Goal: Check status: Check status

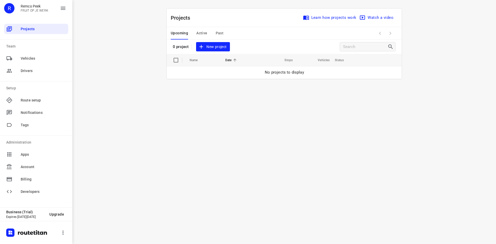
click at [220, 31] on span "Past" at bounding box center [220, 33] width 8 height 6
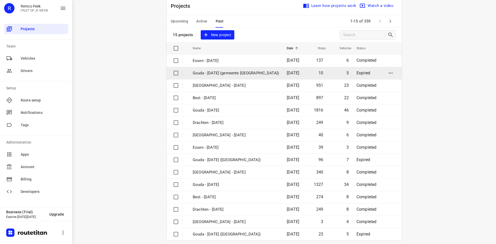
scroll to position [17, 0]
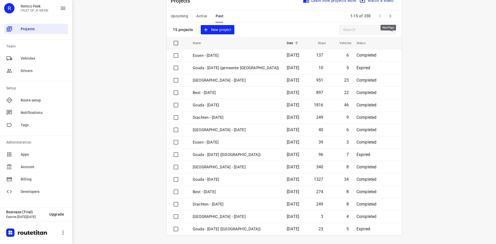
click at [390, 14] on icon "button" at bounding box center [390, 16] width 6 height 6
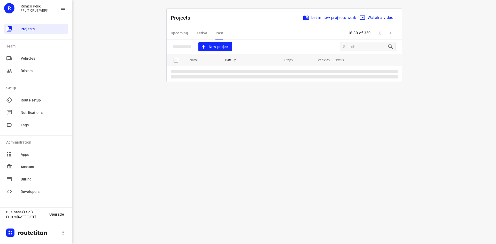
scroll to position [0, 0]
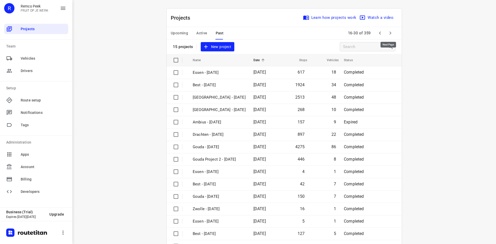
click at [390, 32] on icon "button" at bounding box center [390, 33] width 6 height 6
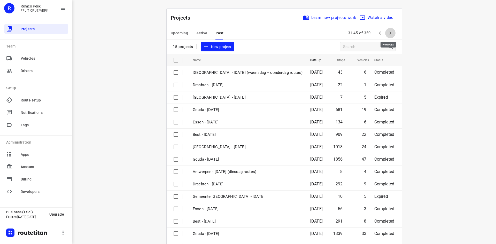
click at [390, 33] on icon "button" at bounding box center [390, 33] width 6 height 6
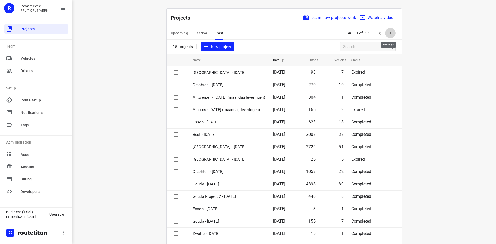
click at [390, 33] on icon "button" at bounding box center [390, 33] width 6 height 6
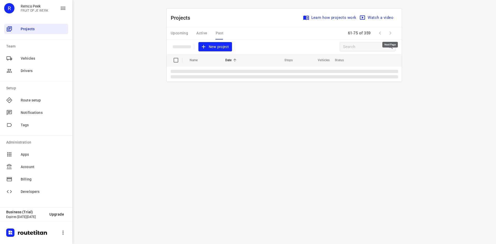
click at [390, 33] on span at bounding box center [390, 33] width 10 height 10
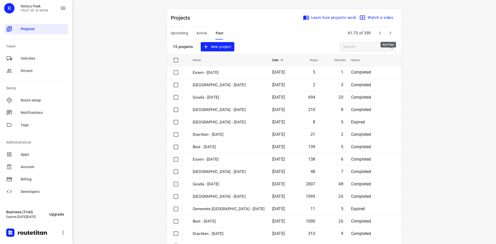
click at [390, 33] on icon "button" at bounding box center [390, 33] width 6 height 6
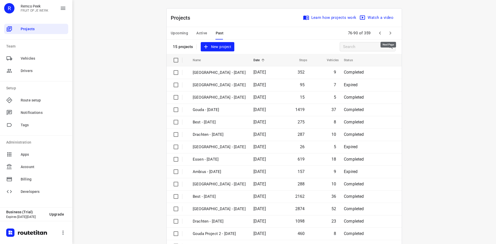
click at [390, 33] on icon "button" at bounding box center [390, 33] width 6 height 6
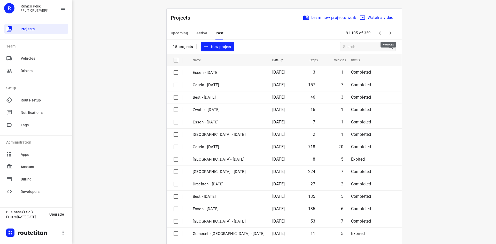
click at [390, 33] on icon "button" at bounding box center [390, 33] width 6 height 6
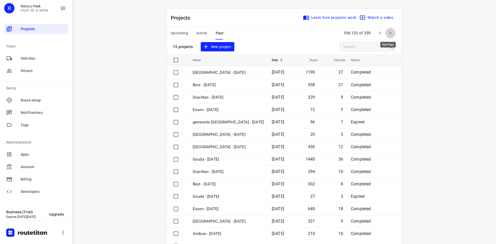
click at [388, 34] on icon "button" at bounding box center [390, 33] width 6 height 6
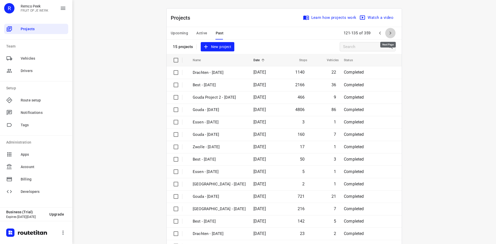
click at [387, 35] on icon "button" at bounding box center [390, 33] width 6 height 6
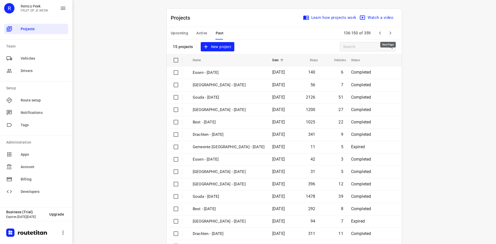
click at [390, 33] on icon "button" at bounding box center [390, 33] width 6 height 6
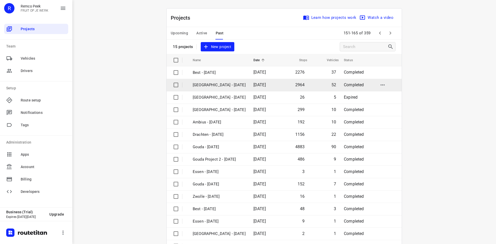
click at [277, 84] on td "[DATE]" at bounding box center [264, 85] width 30 height 12
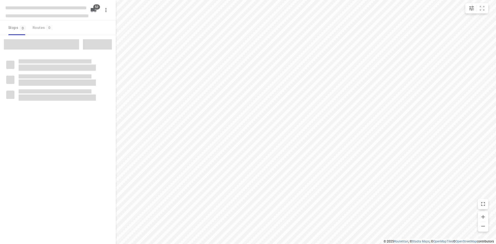
type input "distance"
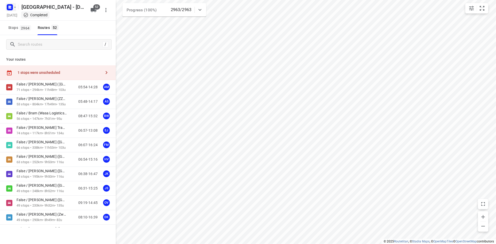
click at [9, 5] on rect "button" at bounding box center [10, 7] width 6 height 6
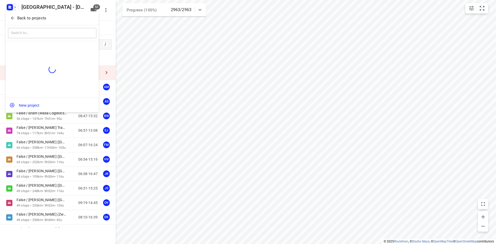
click at [12, 18] on icon "button" at bounding box center [12, 17] width 5 height 5
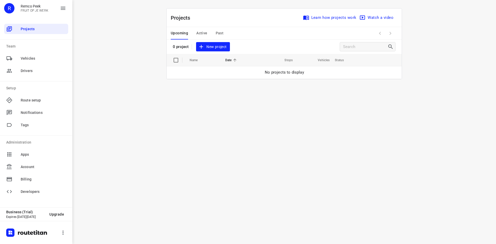
click at [222, 34] on div "Upcoming Active Past" at bounding box center [201, 33] width 61 height 12
click at [221, 33] on span "Past" at bounding box center [220, 33] width 8 height 6
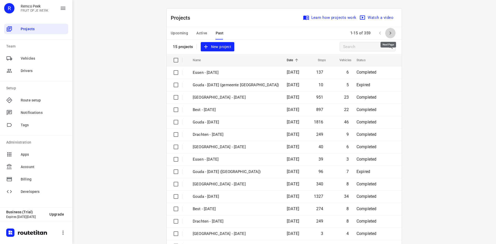
click at [391, 32] on icon "button" at bounding box center [390, 33] width 6 height 6
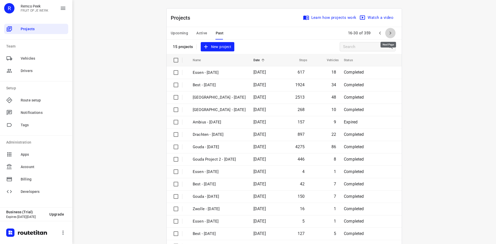
click at [390, 33] on icon "button" at bounding box center [390, 33] width 6 height 6
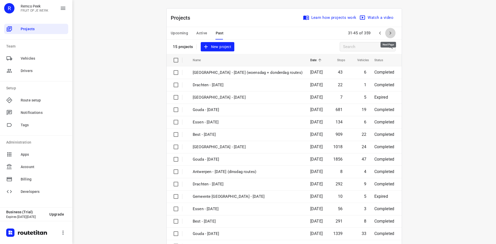
click at [387, 34] on icon "button" at bounding box center [390, 33] width 6 height 6
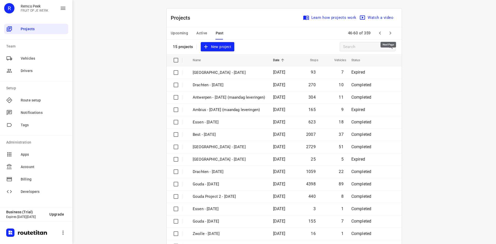
click at [392, 33] on button "button" at bounding box center [390, 33] width 10 height 10
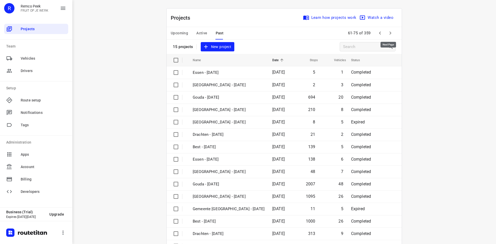
click at [391, 33] on icon "button" at bounding box center [390, 33] width 6 height 6
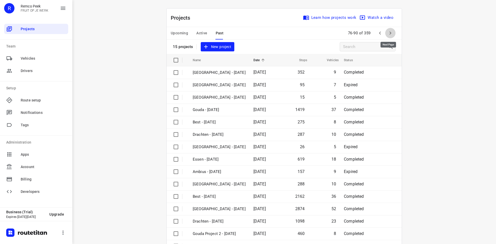
click at [391, 33] on icon "button" at bounding box center [390, 33] width 6 height 6
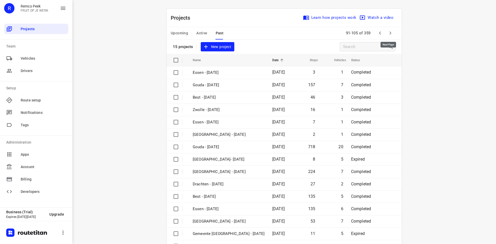
click at [391, 32] on icon "button" at bounding box center [390, 33] width 6 height 6
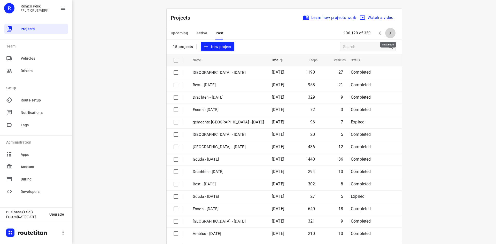
click at [389, 34] on icon "button" at bounding box center [390, 33] width 2 height 3
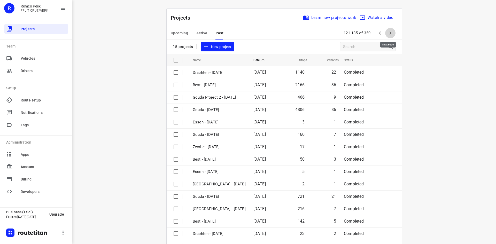
click at [389, 34] on icon "button" at bounding box center [390, 33] width 6 height 6
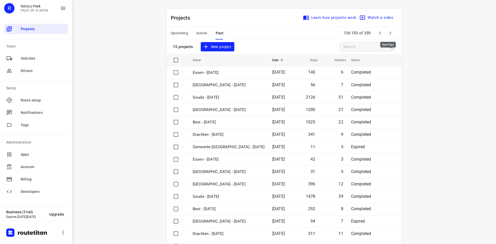
click at [390, 32] on icon "button" at bounding box center [390, 33] width 6 height 6
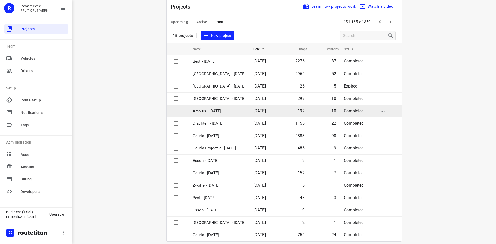
scroll to position [17, 0]
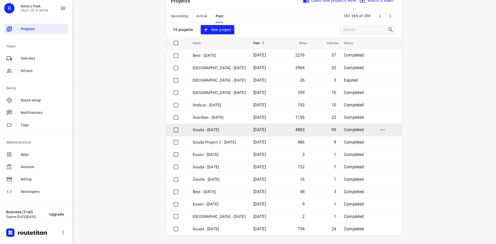
click at [266, 129] on span "[DATE]" at bounding box center [259, 129] width 12 height 5
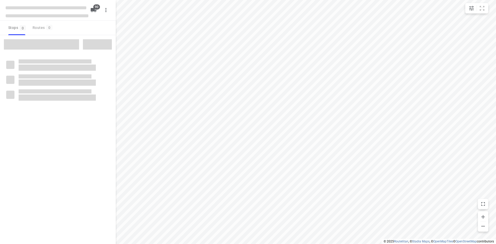
type input "distance"
checkbox input "true"
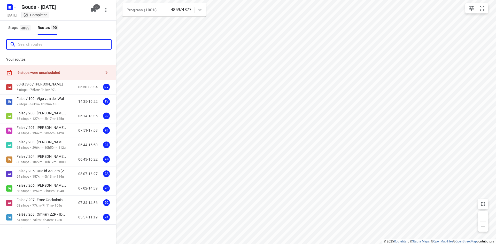
click at [67, 45] on input "Search routes" at bounding box center [64, 45] width 93 height 8
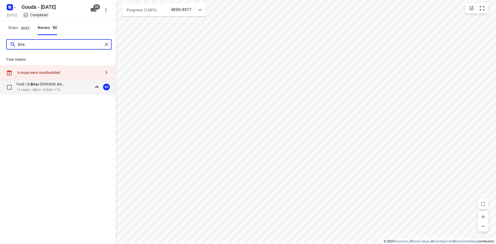
type input "bria"
click at [44, 85] on p "Ford / 8. [PERSON_NAME]" at bounding box center [43, 84] width 53 height 5
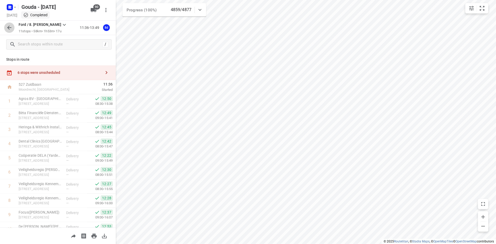
click at [10, 25] on icon "button" at bounding box center [9, 28] width 6 height 6
